Goal: Task Accomplishment & Management: Use online tool/utility

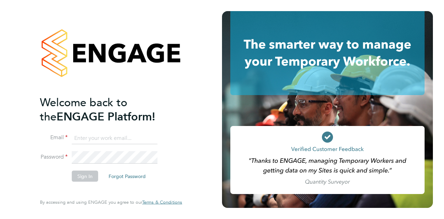
type input "[PERSON_NAME][EMAIL_ADDRESS][PERSON_NAME][PERSON_NAME][DOMAIN_NAME]"
click at [86, 177] on button "Sign In" at bounding box center [85, 175] width 26 height 11
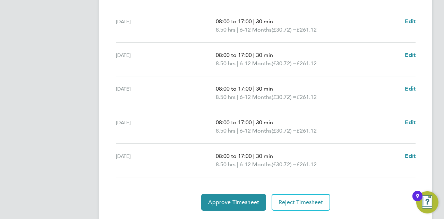
scroll to position [281, 0]
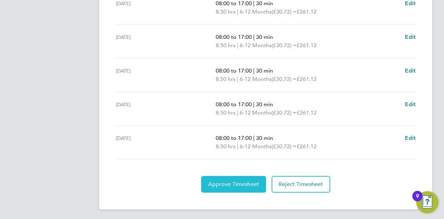
click at [243, 183] on span "Approve Timesheet" at bounding box center [233, 184] width 51 height 7
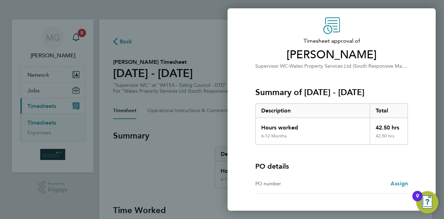
scroll to position [65, 0]
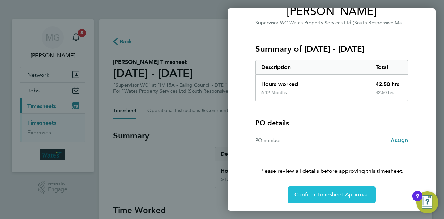
click at [346, 194] on span "Confirm Timesheet Approval" at bounding box center [332, 194] width 74 height 7
